Goal: Find specific page/section: Find specific page/section

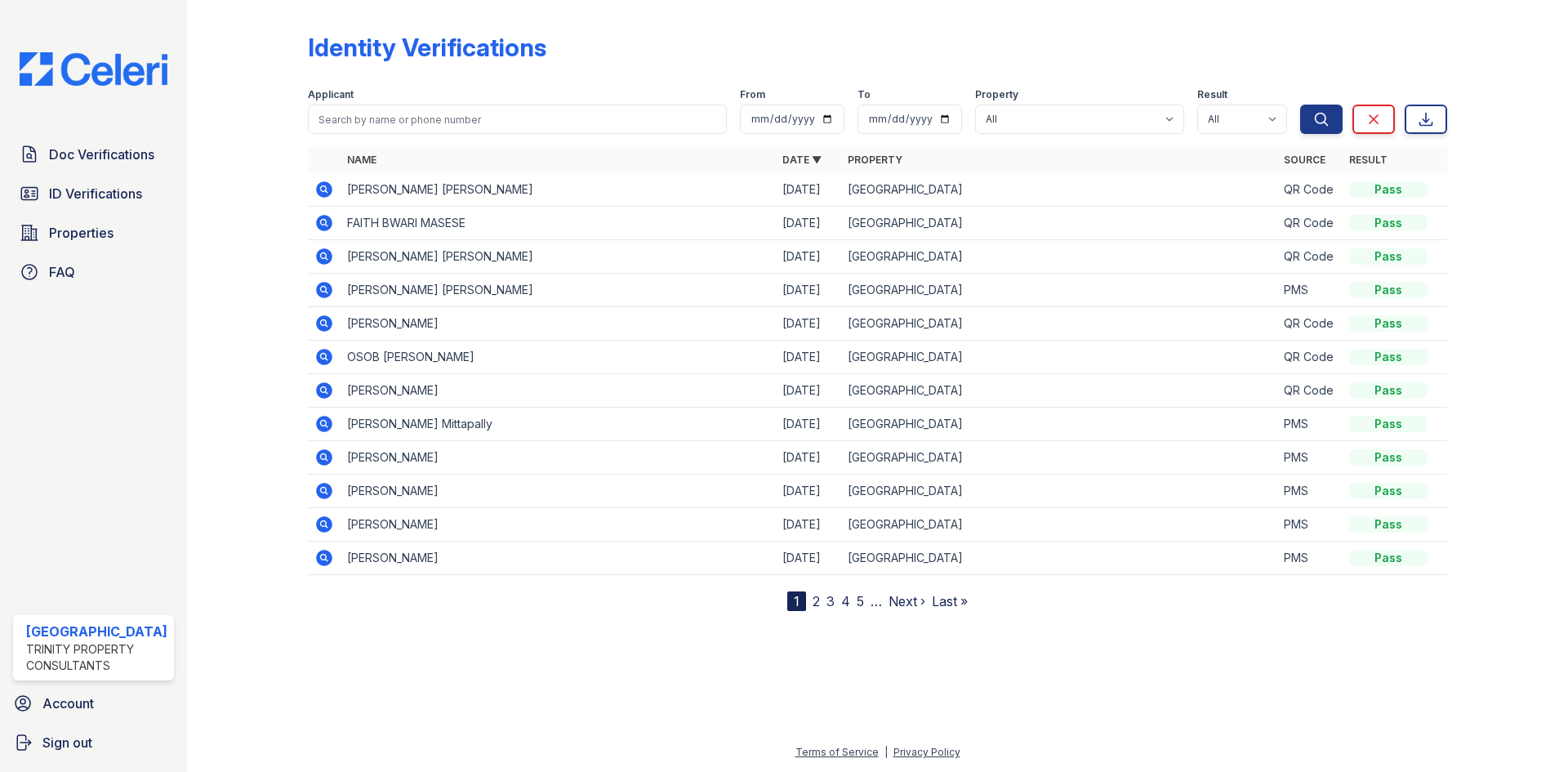
click at [107, 195] on span "ID Verifications" at bounding box center [95, 194] width 93 height 20
click at [120, 156] on span "Doc Verifications" at bounding box center [101, 155] width 105 height 20
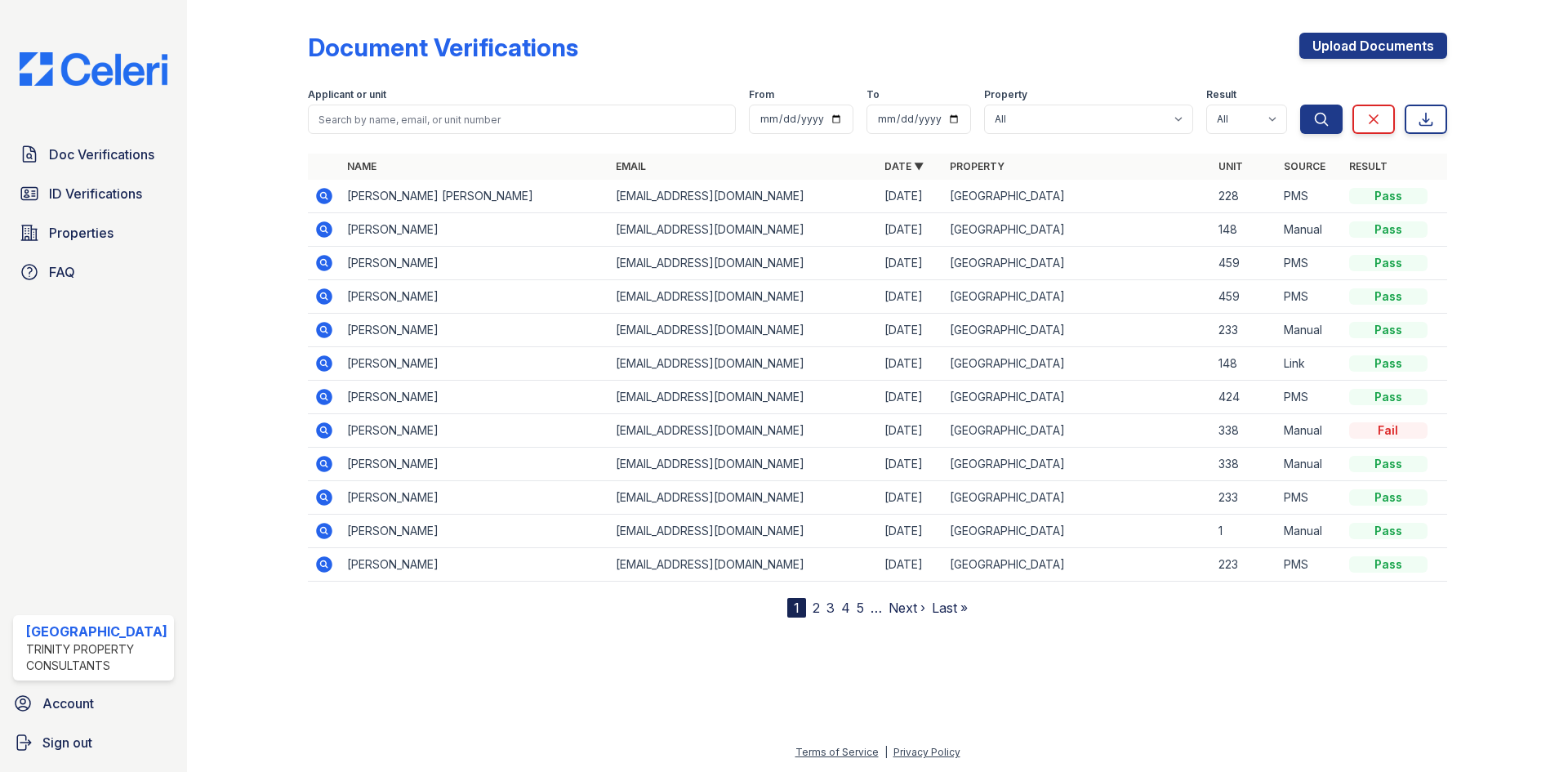
click at [120, 156] on span "Doc Verifications" at bounding box center [101, 155] width 105 height 20
click at [114, 194] on span "ID Verifications" at bounding box center [95, 194] width 93 height 20
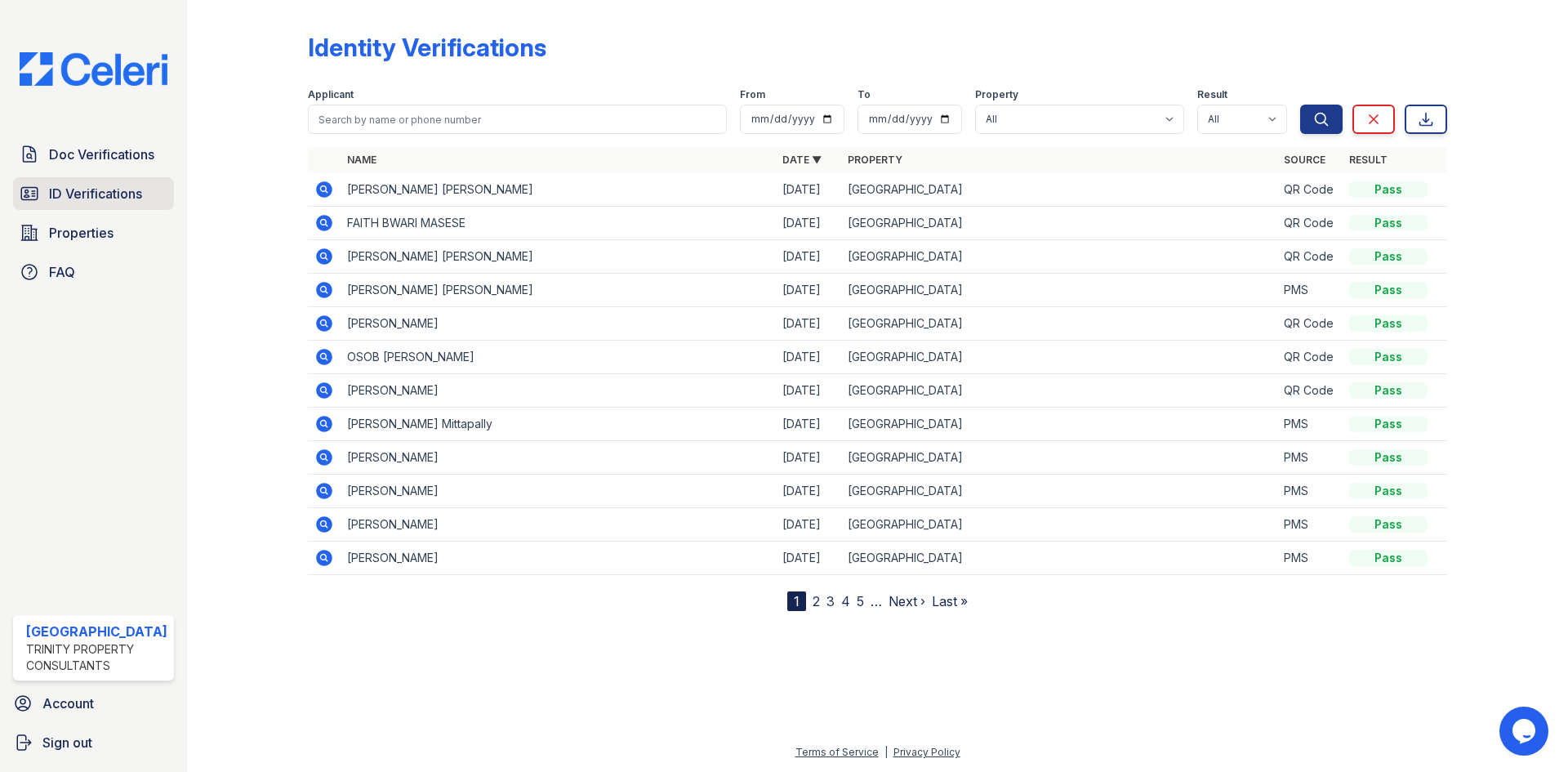
click at [91, 187] on span "ID Verifications" at bounding box center [95, 194] width 93 height 20
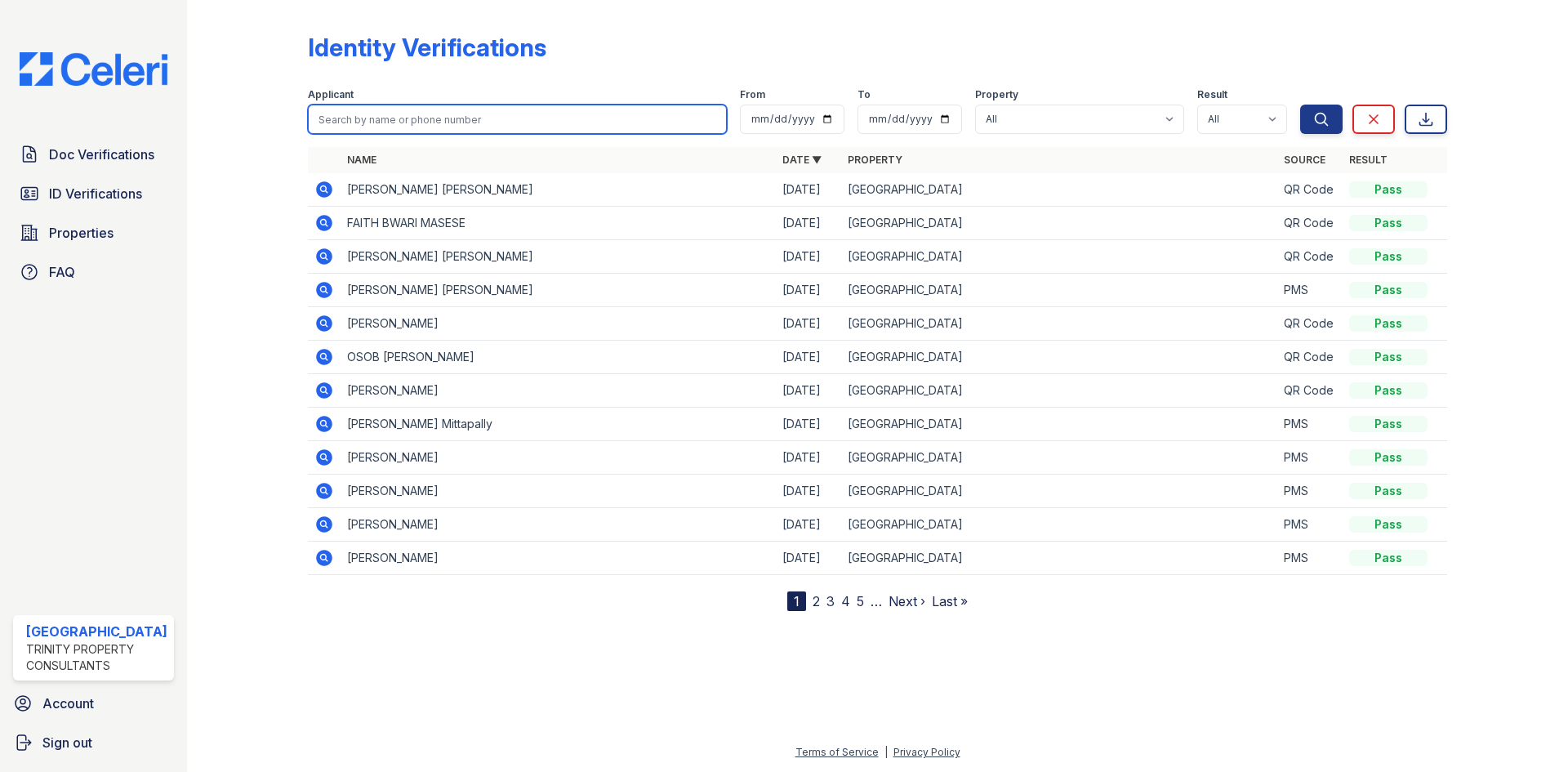
click at [379, 124] on input "search" at bounding box center [516, 119] width 418 height 29
type input "[PERSON_NAME]"
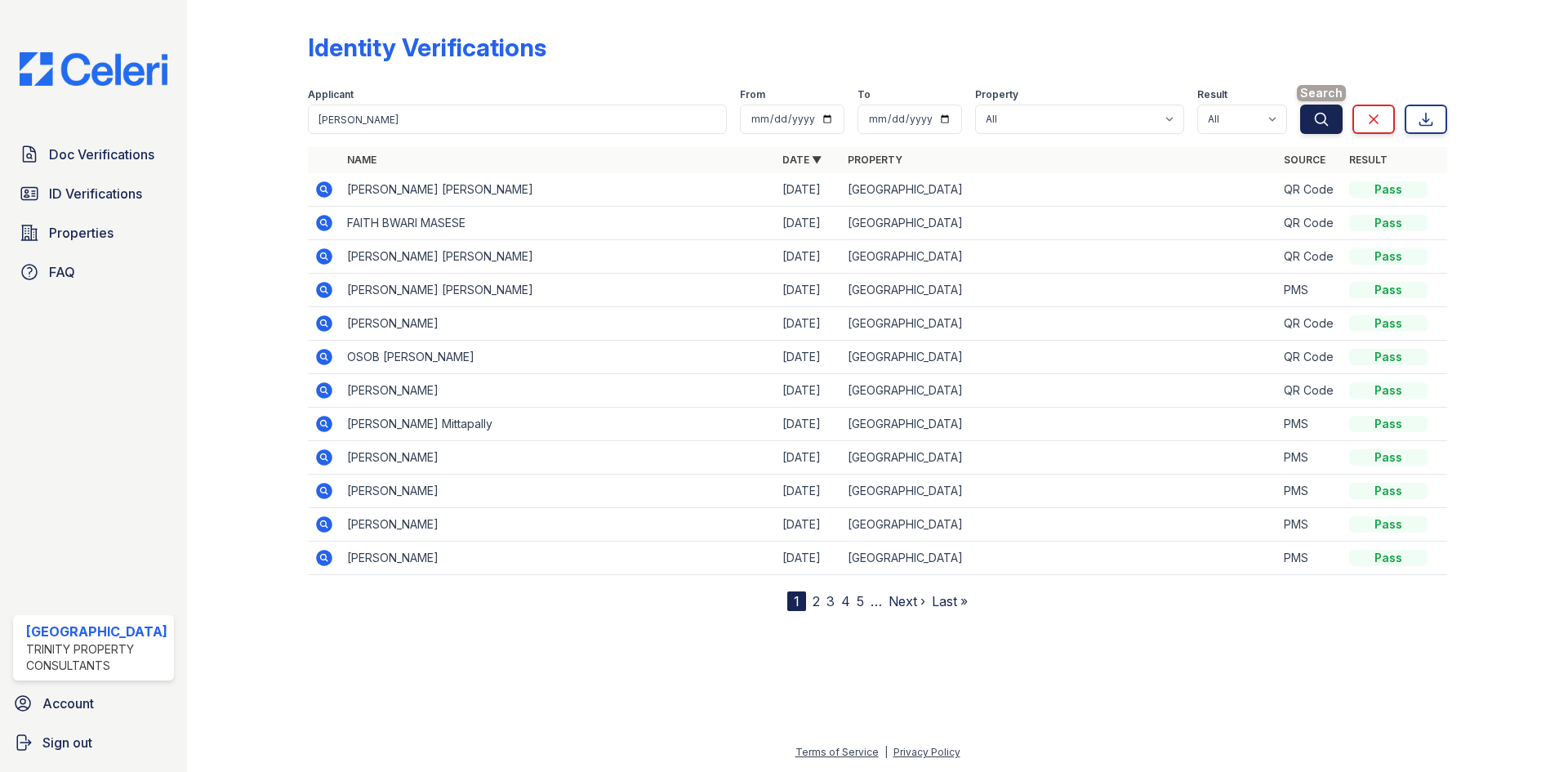
click at [1326, 121] on icon "submit" at bounding box center [1321, 119] width 16 height 16
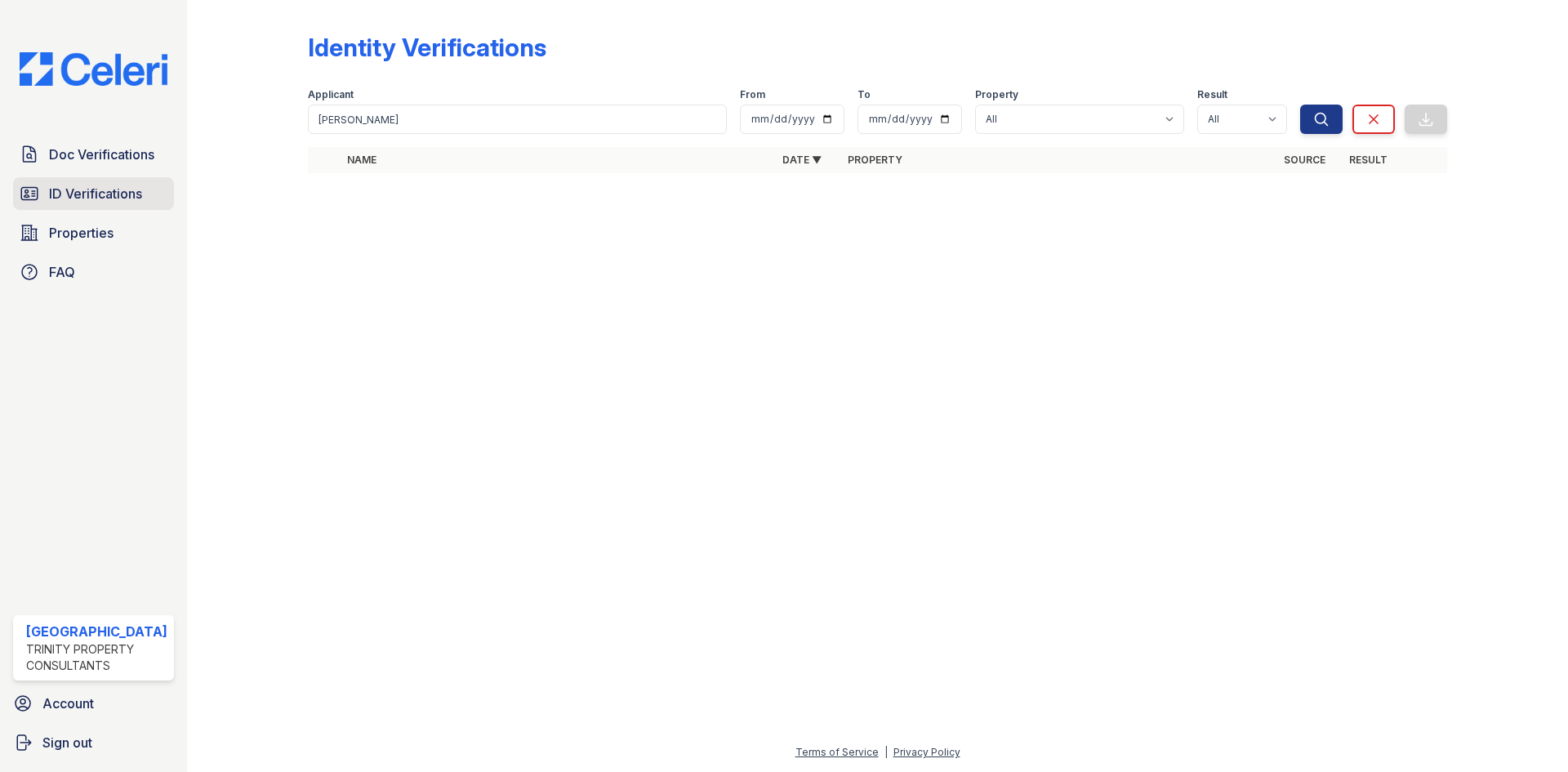
click at [105, 192] on span "ID Verifications" at bounding box center [95, 194] width 93 height 20
